Goal: Task Accomplishment & Management: Complete application form

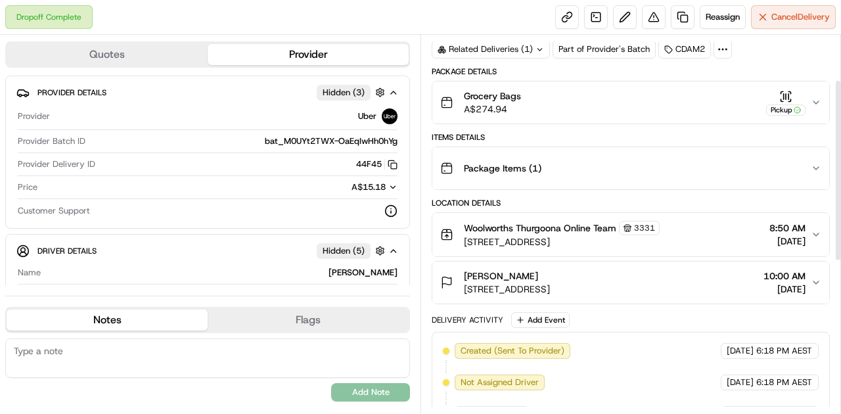
scroll to position [43, 0]
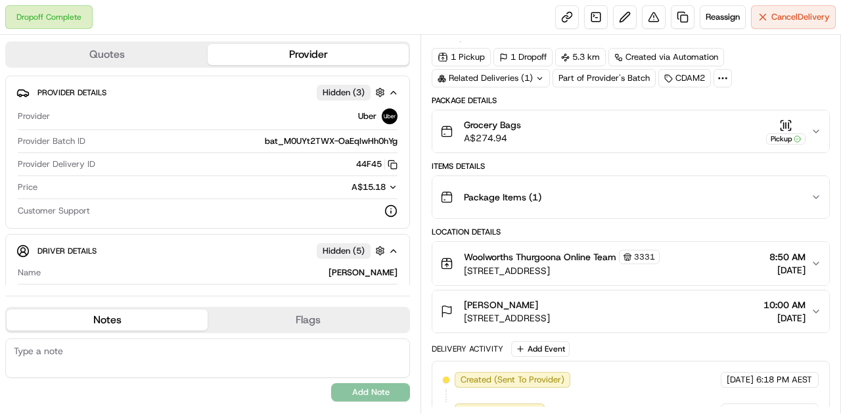
click at [522, 83] on div "Related Deliveries (1)" at bounding box center [491, 78] width 118 height 18
click at [521, 79] on div at bounding box center [526, 78] width 11 height 11
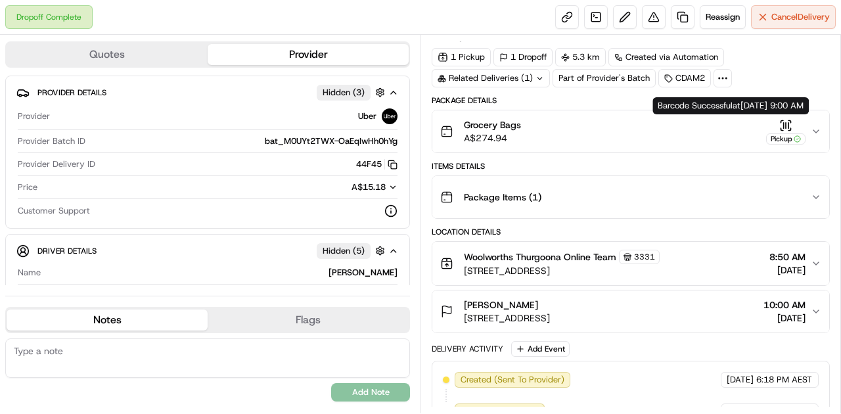
click at [784, 119] on icon "button" at bounding box center [785, 125] width 13 height 13
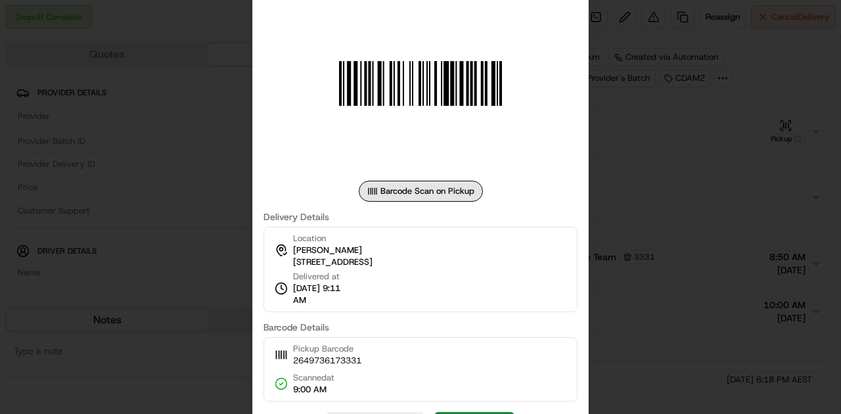
click at [742, 175] on div at bounding box center [420, 207] width 841 height 414
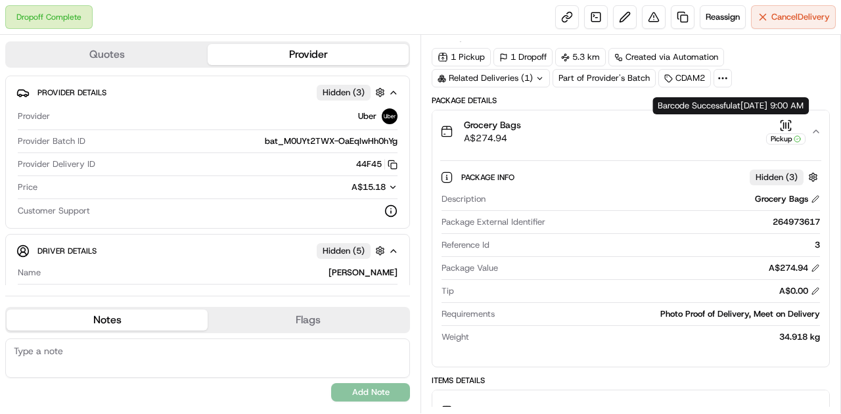
click at [788, 122] on icon "button" at bounding box center [785, 125] width 13 height 13
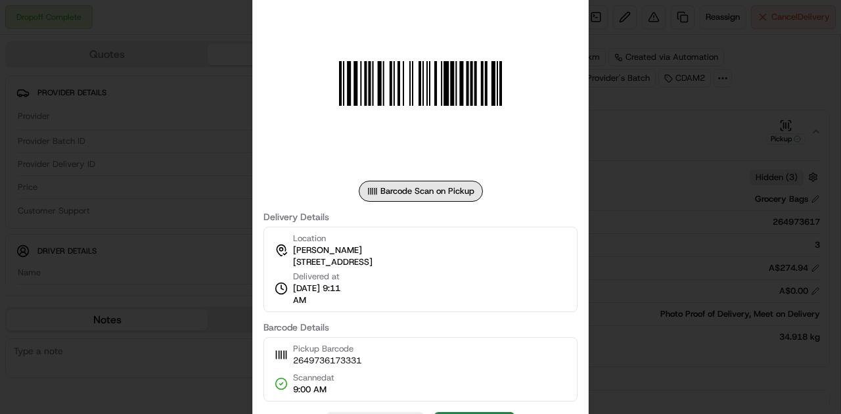
click at [657, 236] on div at bounding box center [420, 207] width 841 height 414
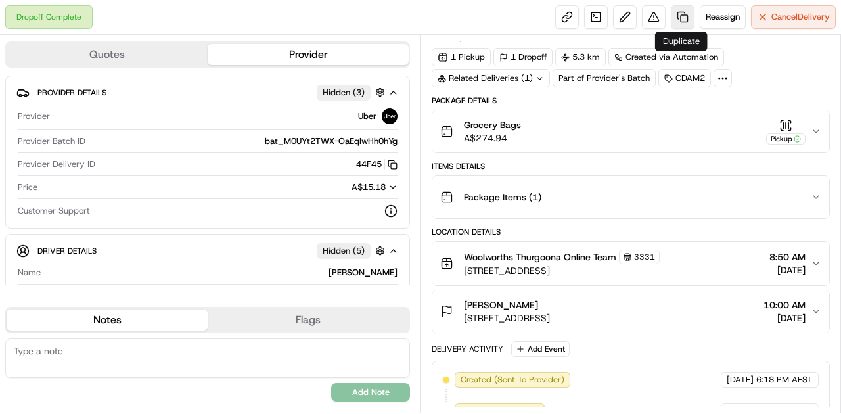
click at [682, 16] on link at bounding box center [683, 17] width 24 height 24
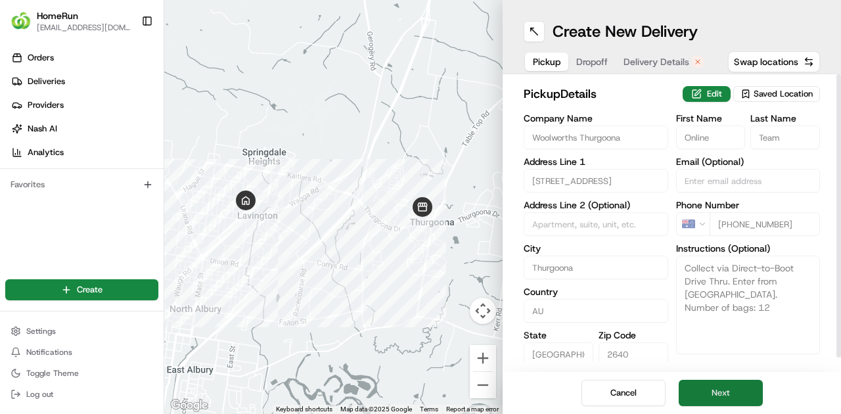
click at [738, 390] on button "Next" at bounding box center [721, 393] width 84 height 26
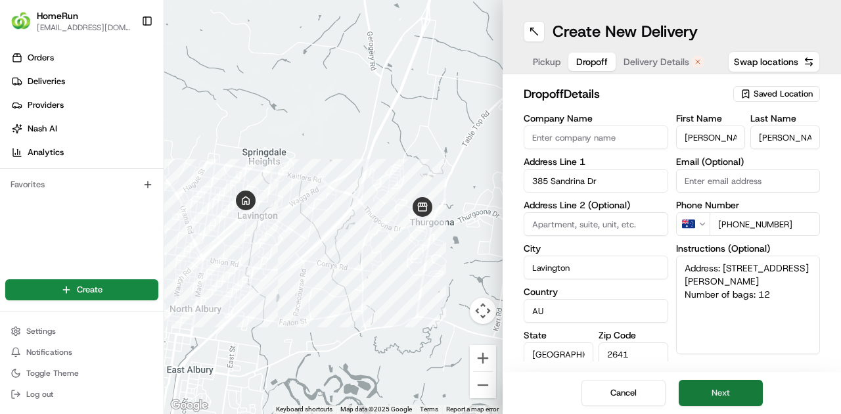
click at [736, 393] on button "Next" at bounding box center [721, 393] width 84 height 26
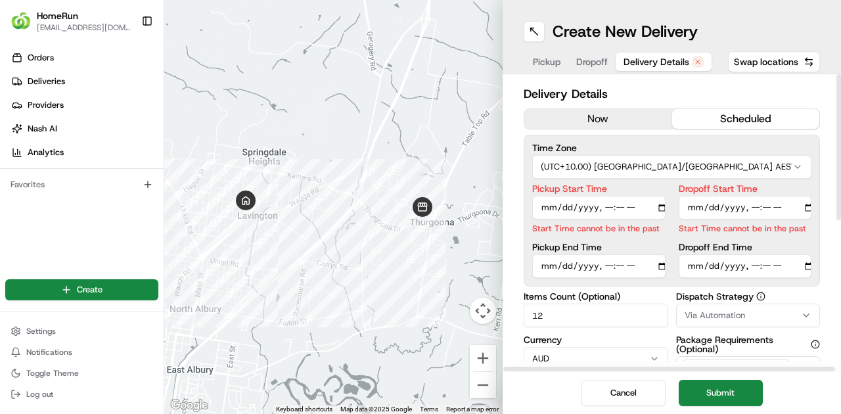
click at [614, 205] on input "Pickup Start Time" at bounding box center [598, 208] width 133 height 24
click at [610, 205] on input "Pickup Start Time" at bounding box center [598, 208] width 133 height 24
type input "[DATE]T09:45"
click at [756, 197] on input "Dropoff Start Time" at bounding box center [745, 208] width 133 height 24
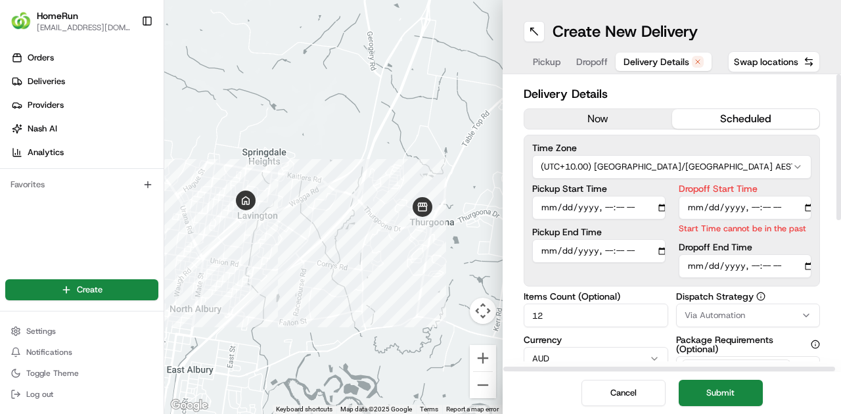
click at [757, 204] on input "Dropoff Start Time" at bounding box center [745, 208] width 133 height 24
type input "[DATE]T09:45"
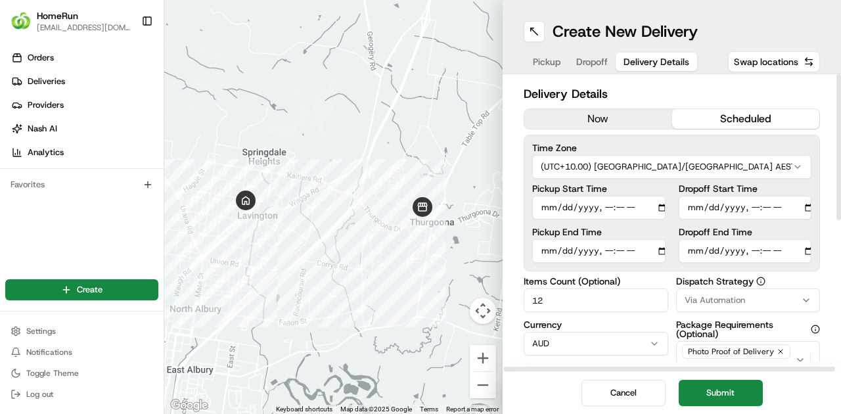
click at [752, 266] on div "Time Zone (UTC+10.00) [GEOGRAPHIC_DATA]/[GEOGRAPHIC_DATA] AEST Pickup Start Tim…" at bounding box center [671, 203] width 296 height 137
type input "[DATE]T10:45"
click at [740, 399] on button "Submit" at bounding box center [721, 393] width 84 height 26
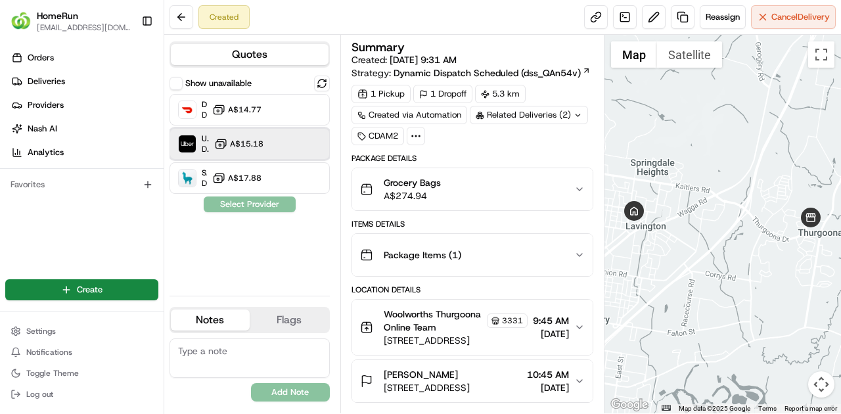
click at [188, 142] on img at bounding box center [187, 143] width 17 height 17
click at [258, 202] on button "Assign Provider" at bounding box center [249, 204] width 93 height 16
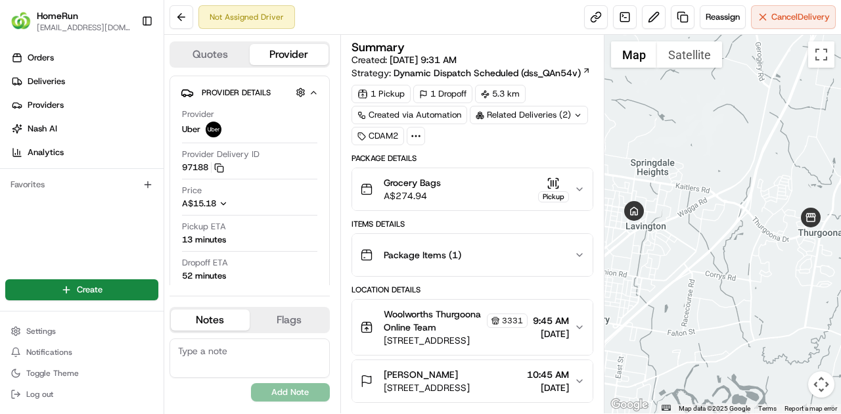
click at [506, 114] on div "Related Deliveries (2)" at bounding box center [529, 115] width 118 height 18
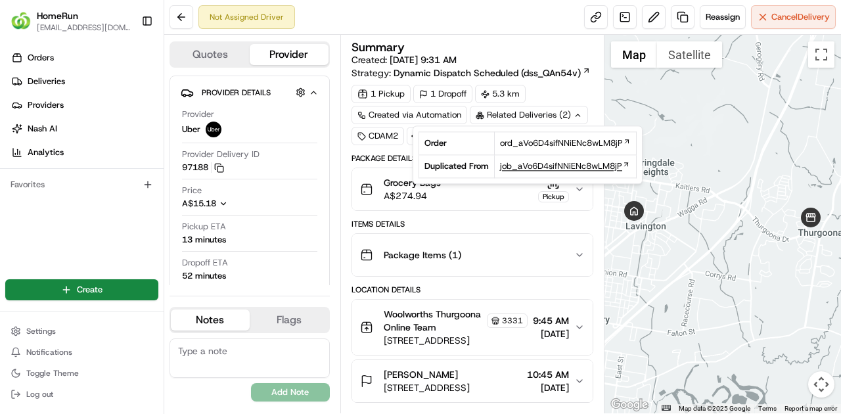
click at [525, 163] on span "job_aVo6D4sifNNiENc8wLM8jP" at bounding box center [561, 166] width 122 height 12
drag, startPoint x: 198, startPoint y: 0, endPoint x: 536, endPoint y: 17, distance: 338.0
click at [495, 17] on div "Not Assigned Driver Reassign Cancel Delivery" at bounding box center [502, 17] width 677 height 35
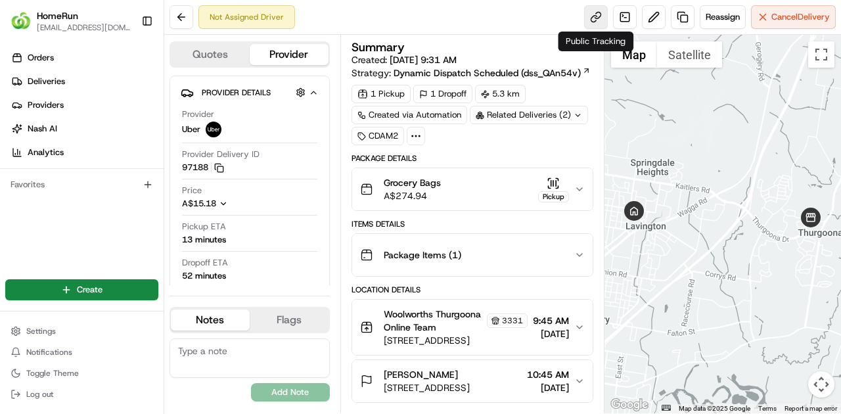
click at [592, 22] on link at bounding box center [596, 17] width 24 height 24
